Goal: Transaction & Acquisition: Purchase product/service

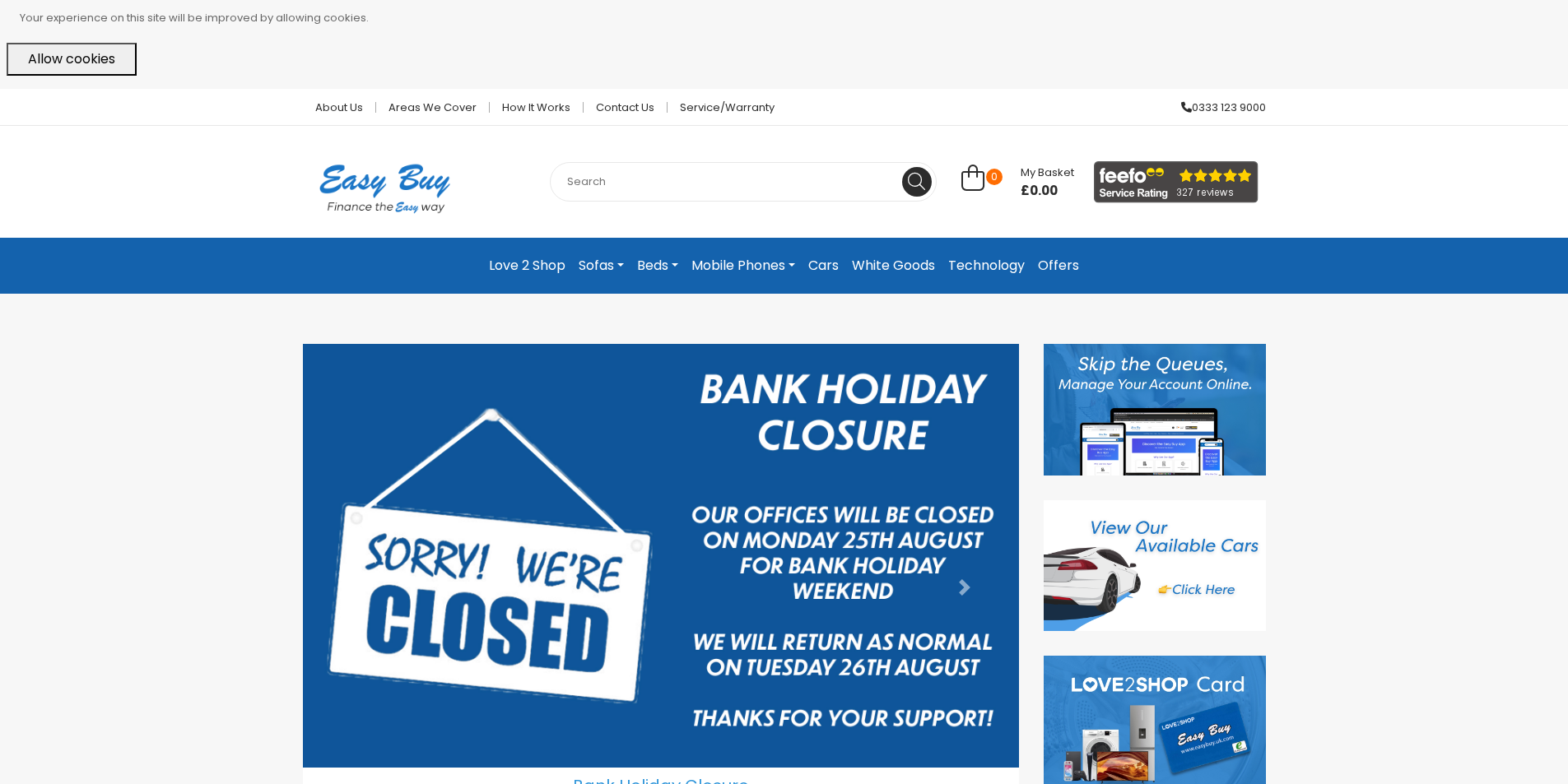
click at [824, 264] on link "Cars" at bounding box center [823, 266] width 44 height 30
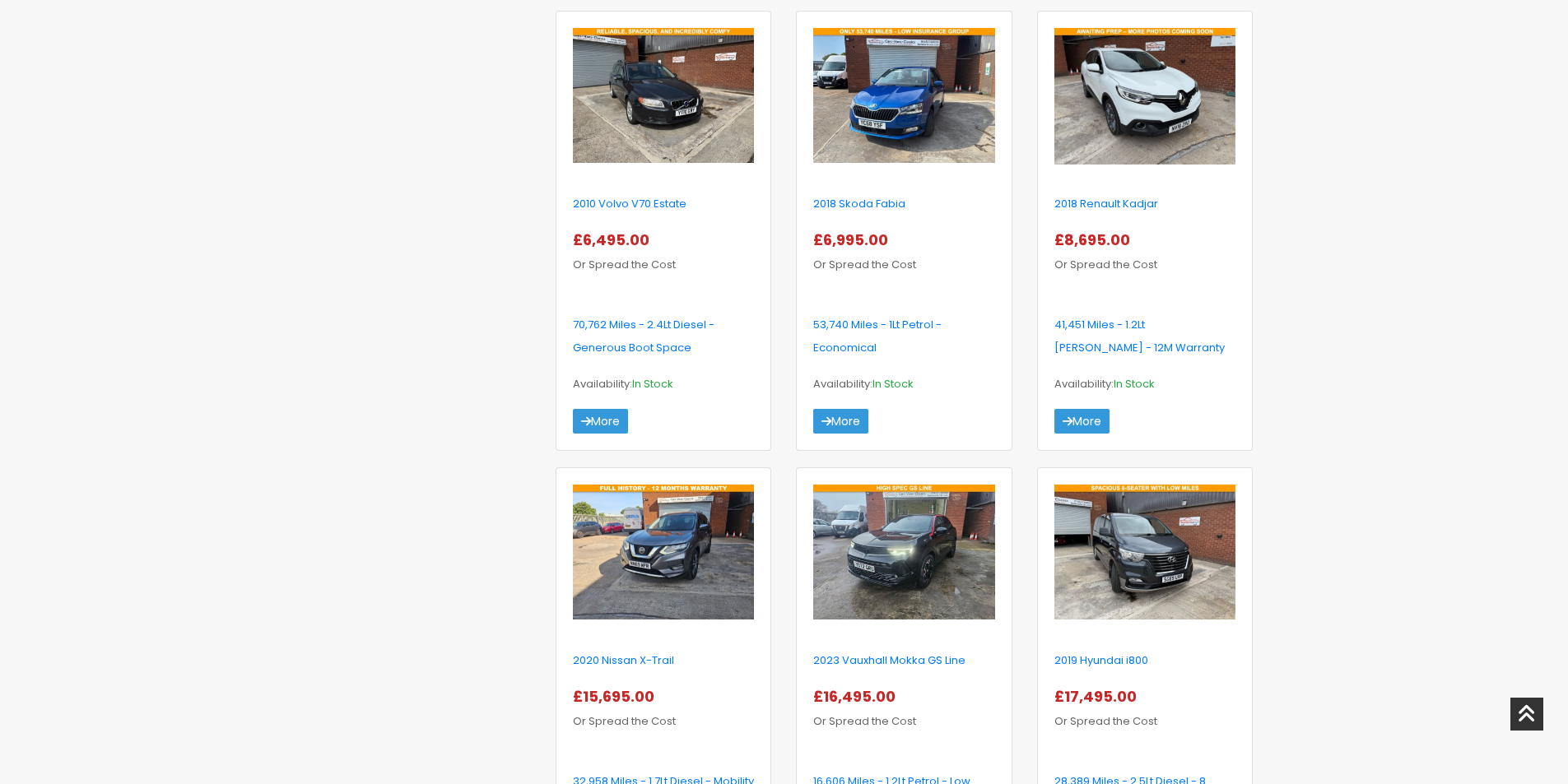
scroll to position [658, 0]
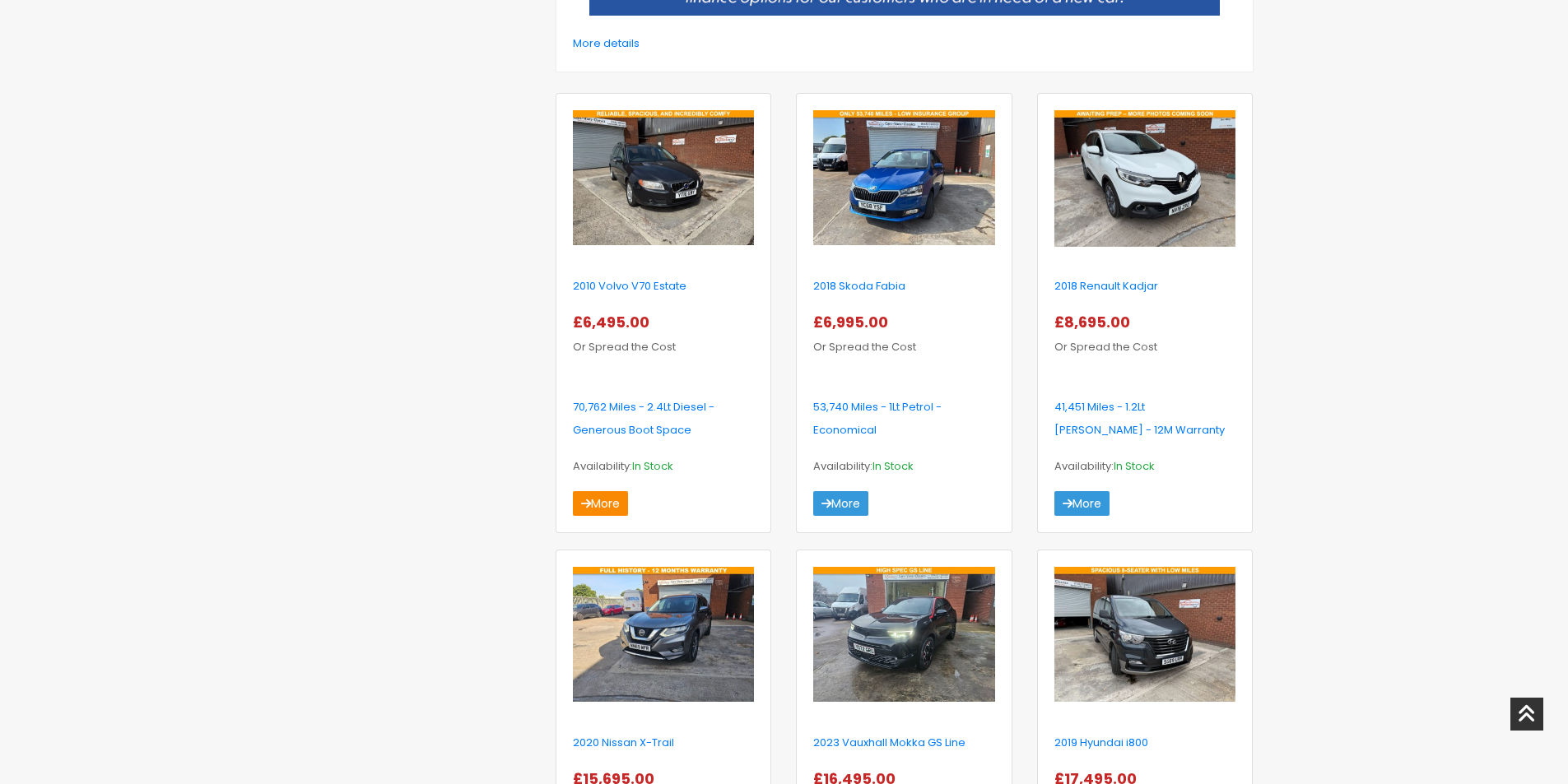
click at [602, 499] on link "More" at bounding box center [600, 503] width 55 height 24
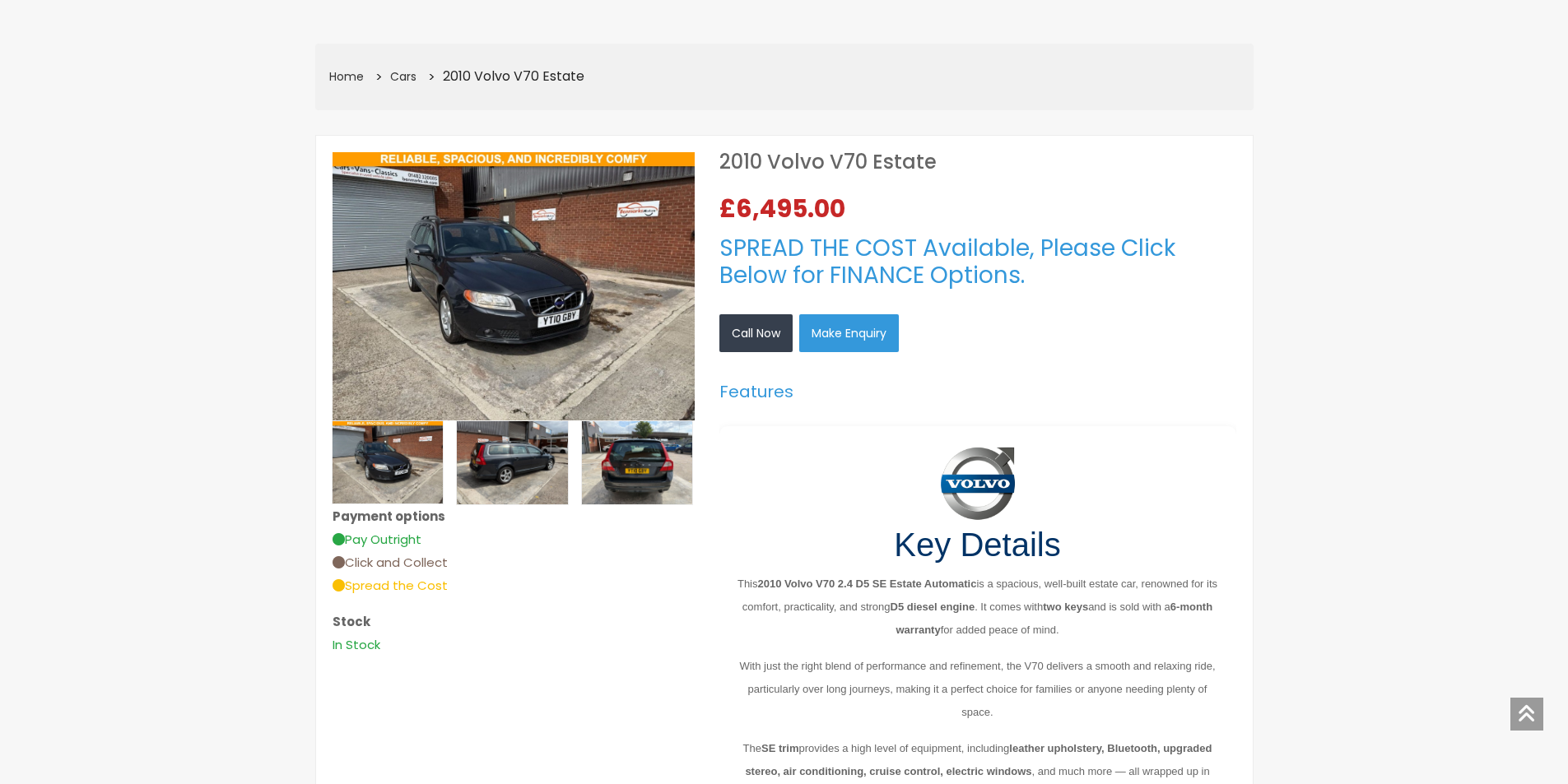
scroll to position [329, 0]
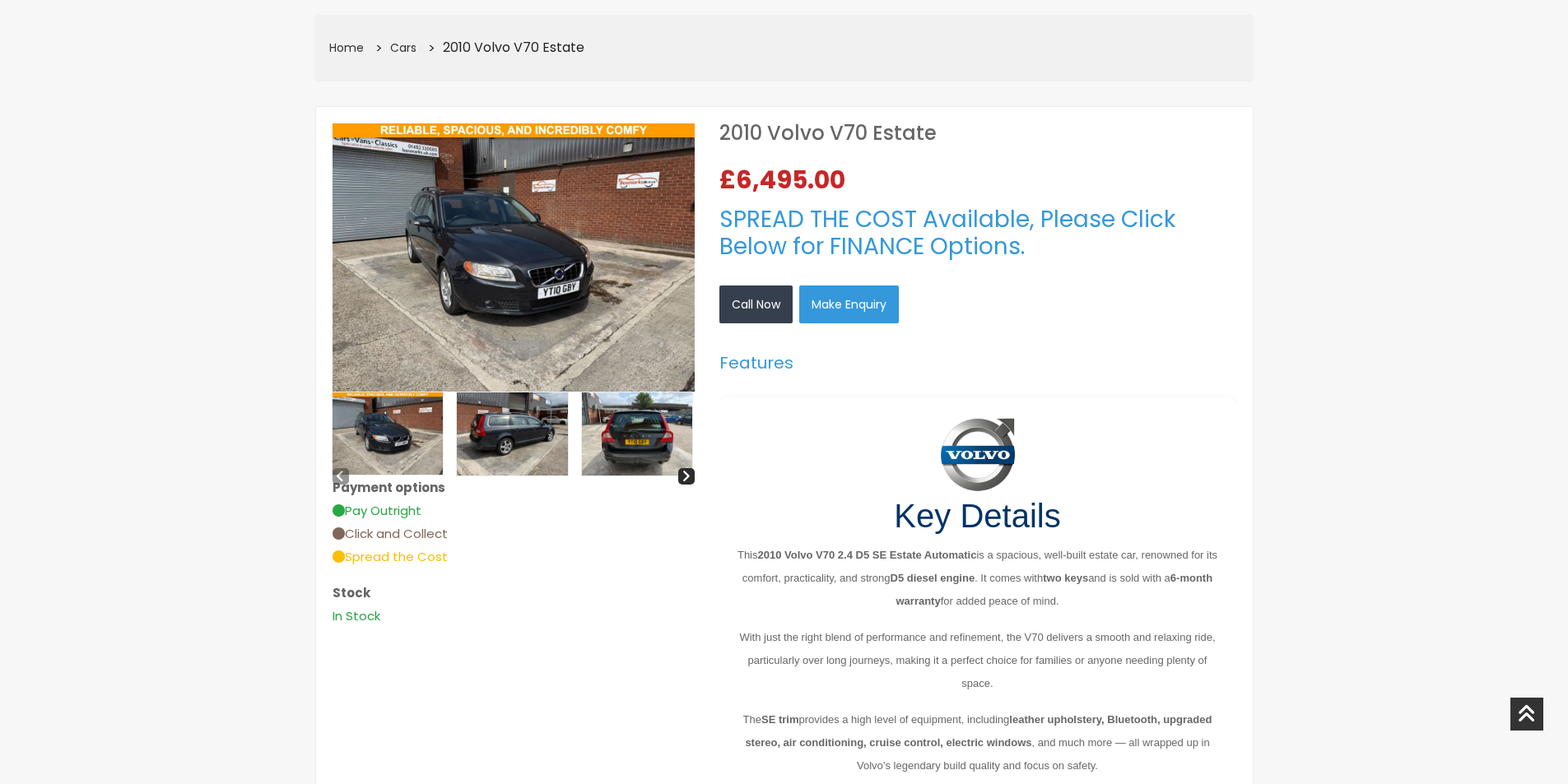
drag, startPoint x: 381, startPoint y: 454, endPoint x: 399, endPoint y: 449, distance: 18.7
click at [382, 453] on img at bounding box center [388, 434] width 112 height 82
click at [513, 437] on img at bounding box center [512, 434] width 112 height 83
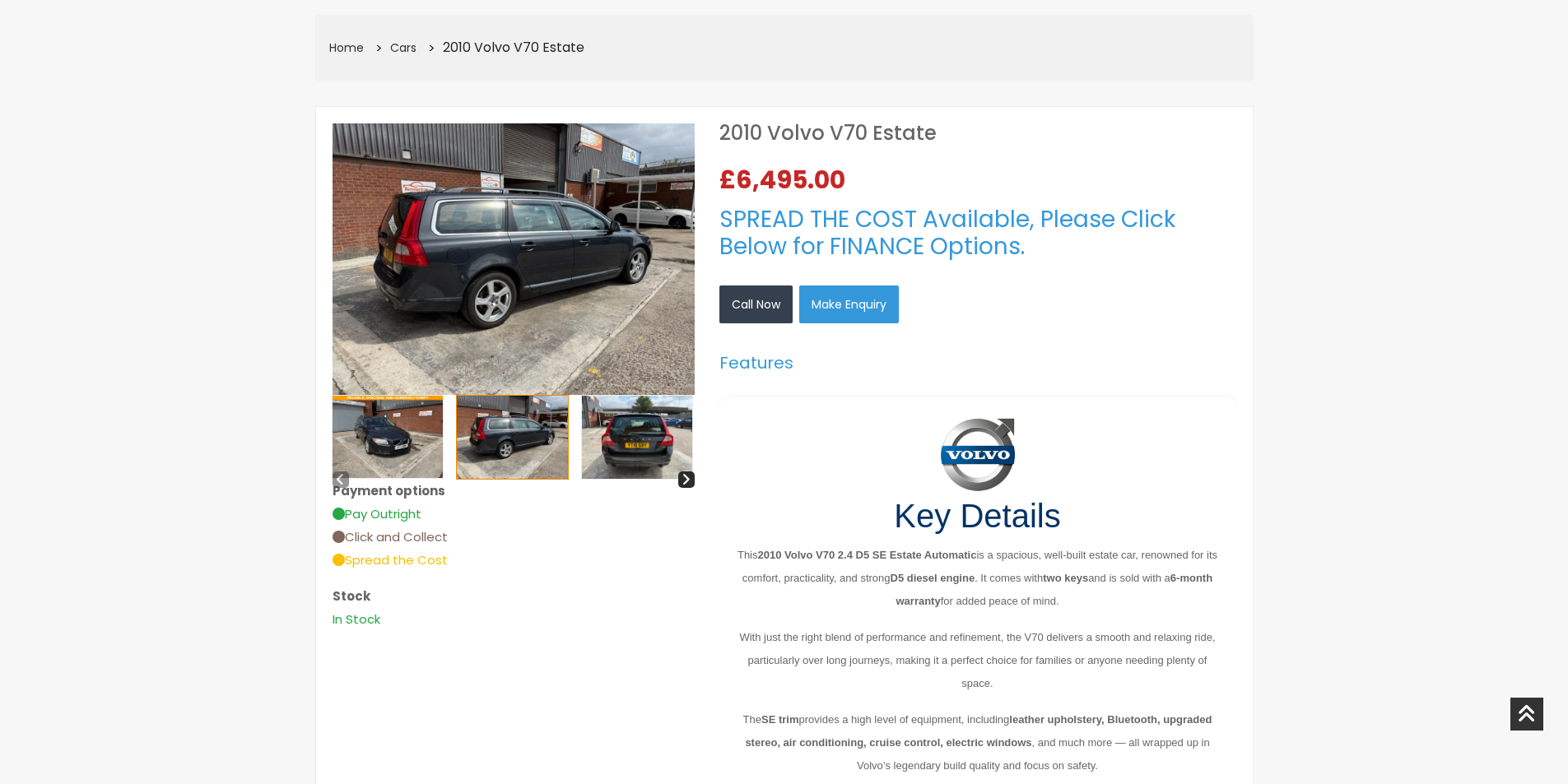
click at [652, 439] on img at bounding box center [637, 436] width 112 height 83
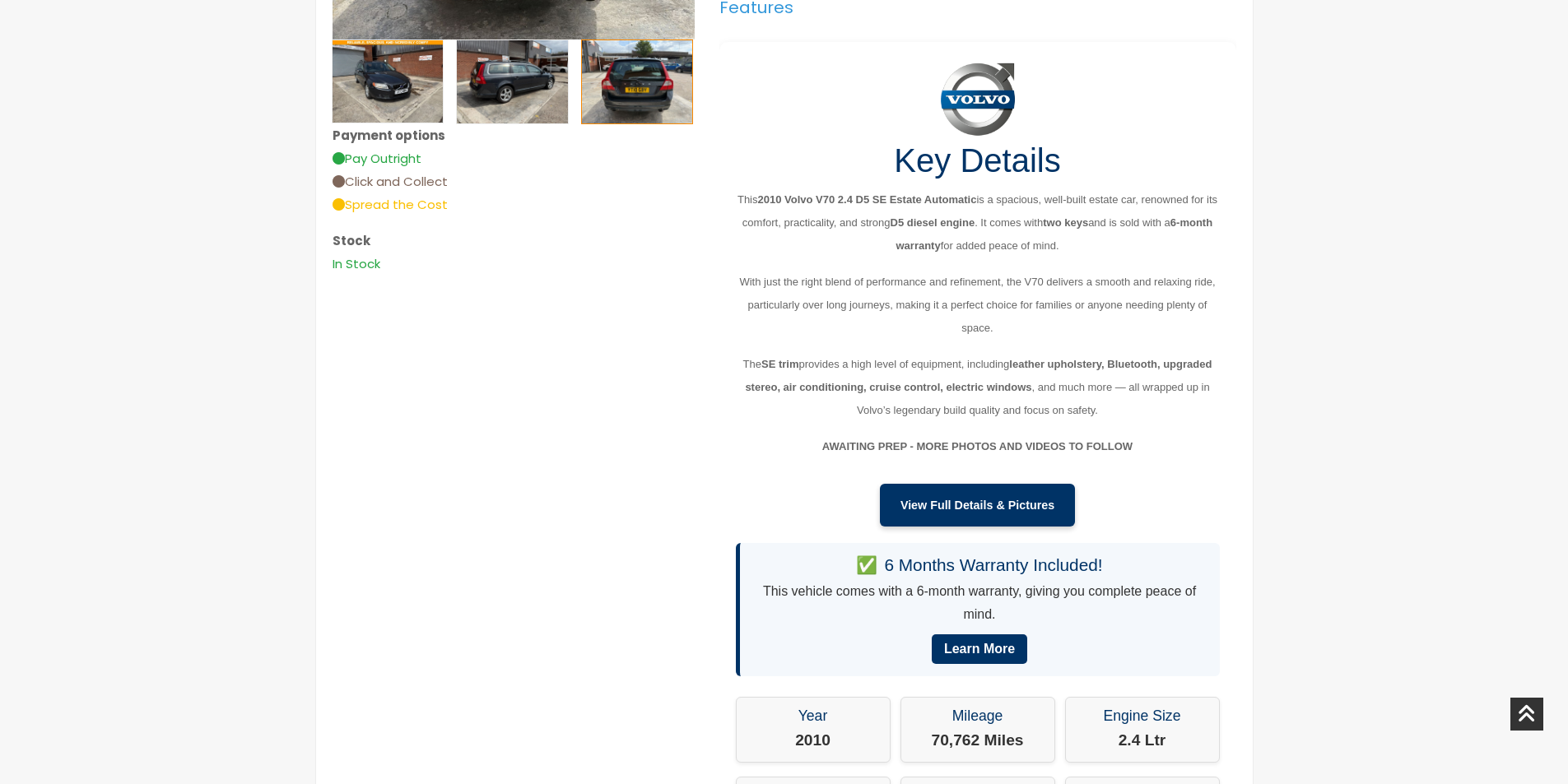
scroll to position [658, 0]
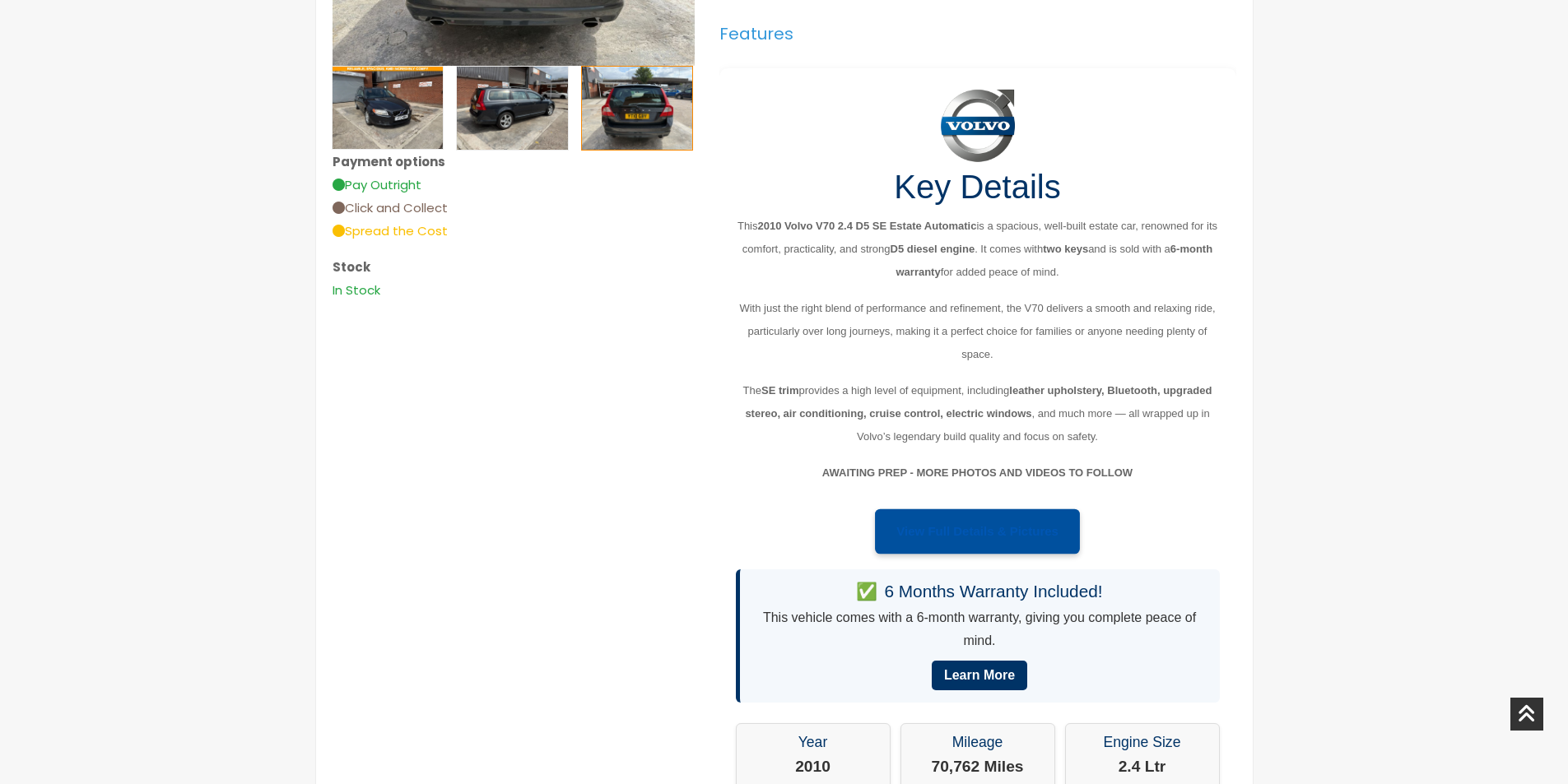
click at [948, 538] on link "View Full Details & Pictures" at bounding box center [978, 531] width 205 height 45
